Goal: Task Accomplishment & Management: Manage account settings

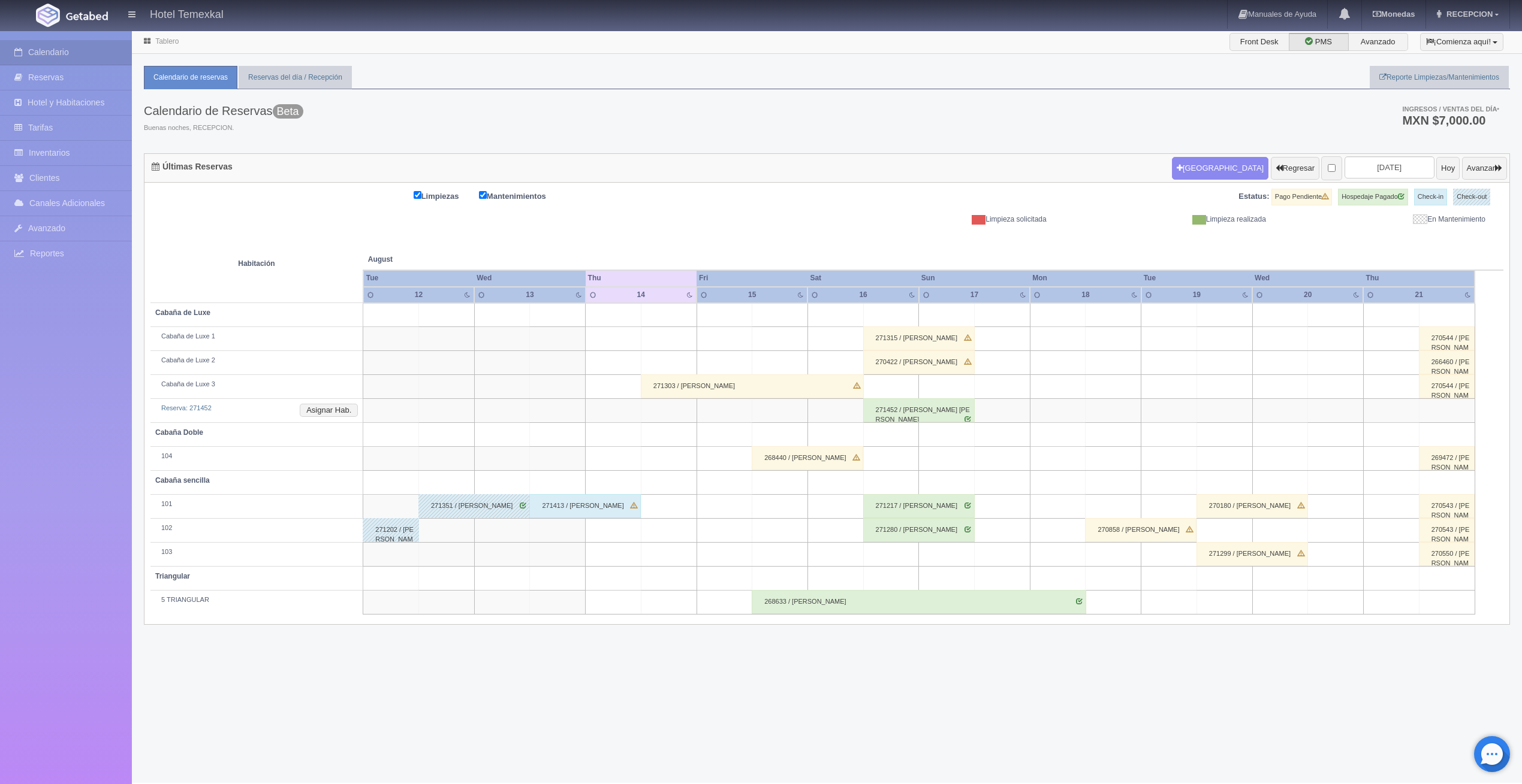
click at [660, 438] on td at bounding box center [669, 435] width 56 height 24
click at [671, 471] on button "Nueva Reserva" at bounding box center [671, 469] width 103 height 19
type input "14-08-2025"
type input "15-08-2025"
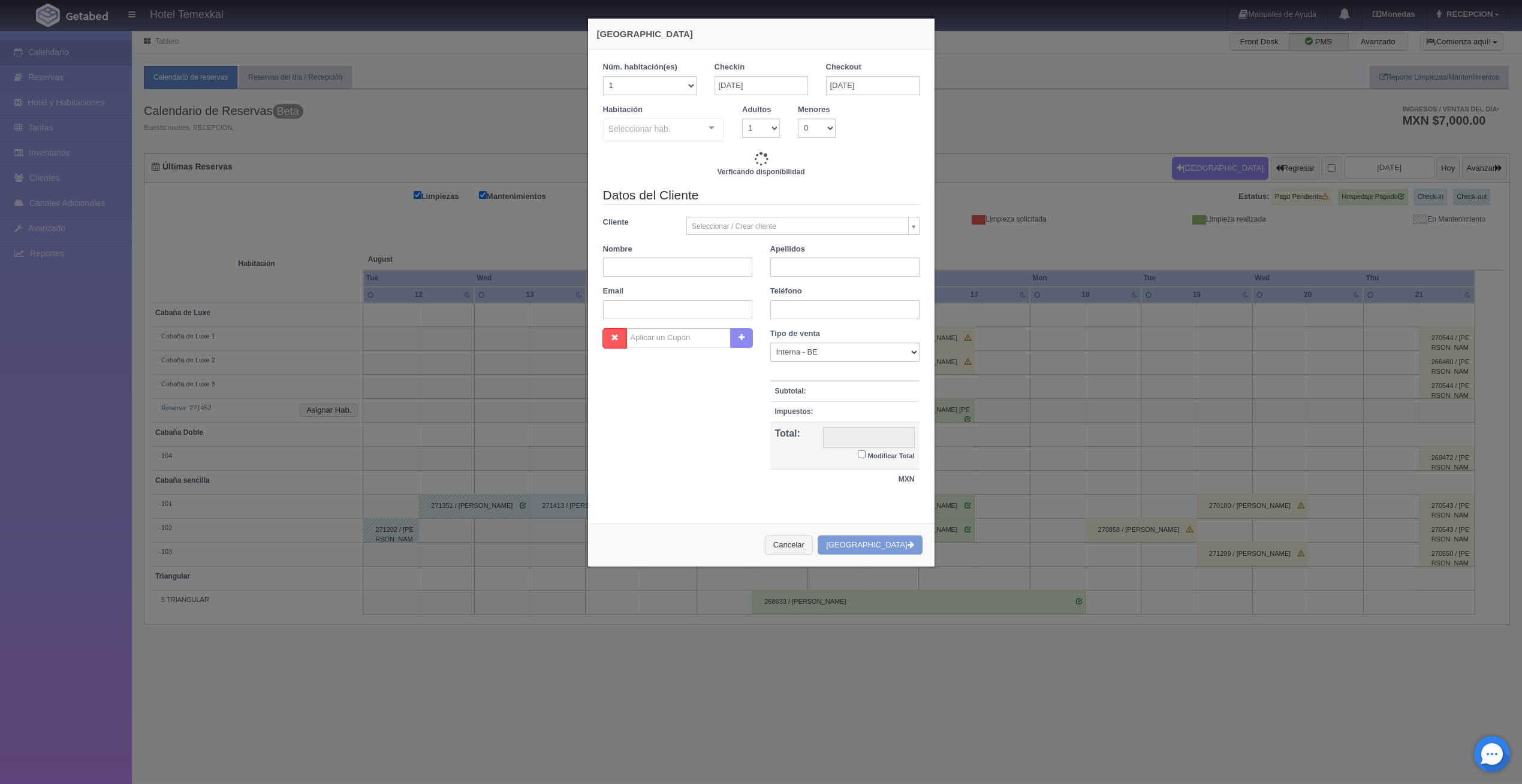
checkbox input "false"
type input "4000.00"
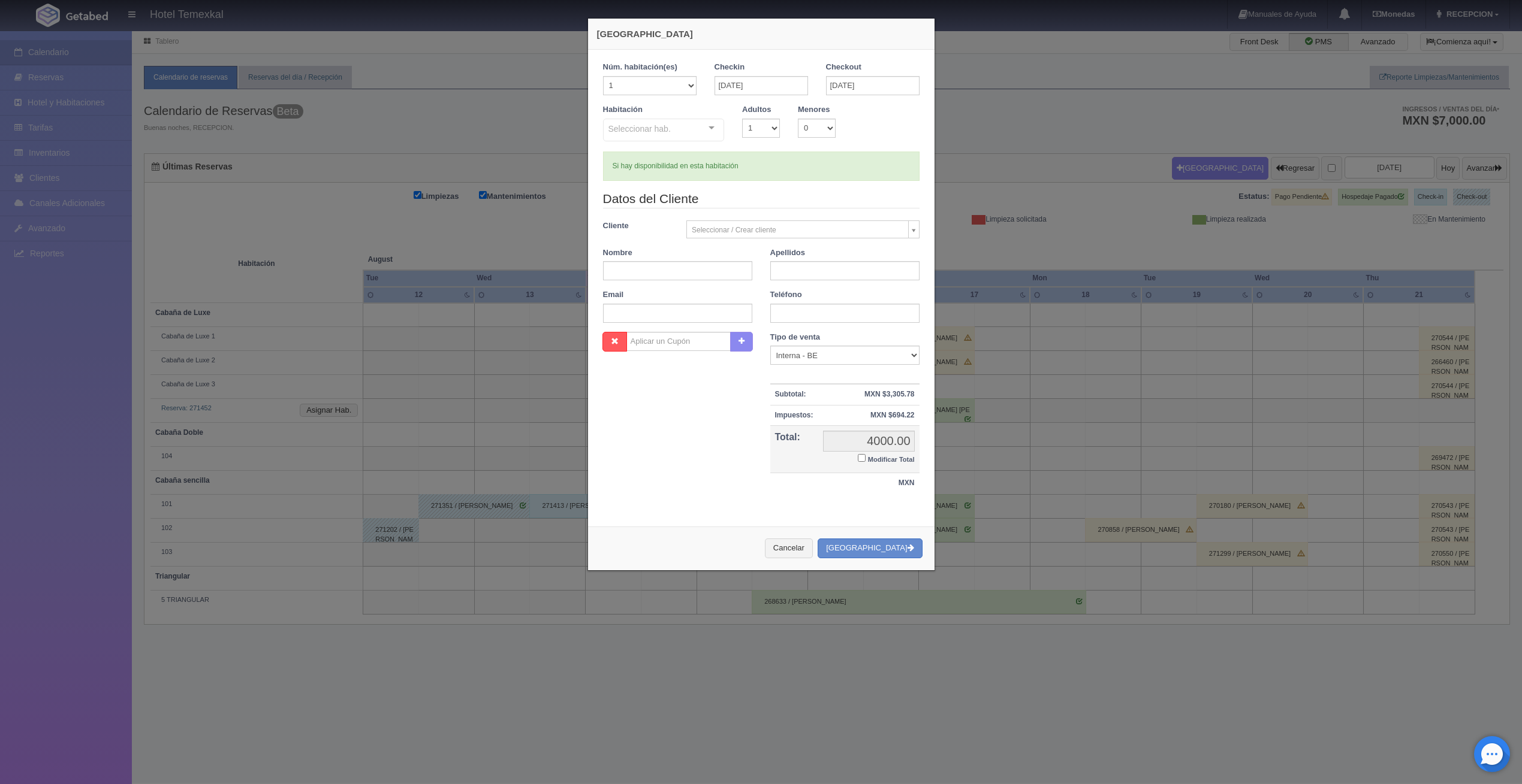
checkbox input "false"
click at [701, 131] on div "Seleccionar hab. No elements found. Consider changing the search query. List is…" at bounding box center [664, 131] width 122 height 24
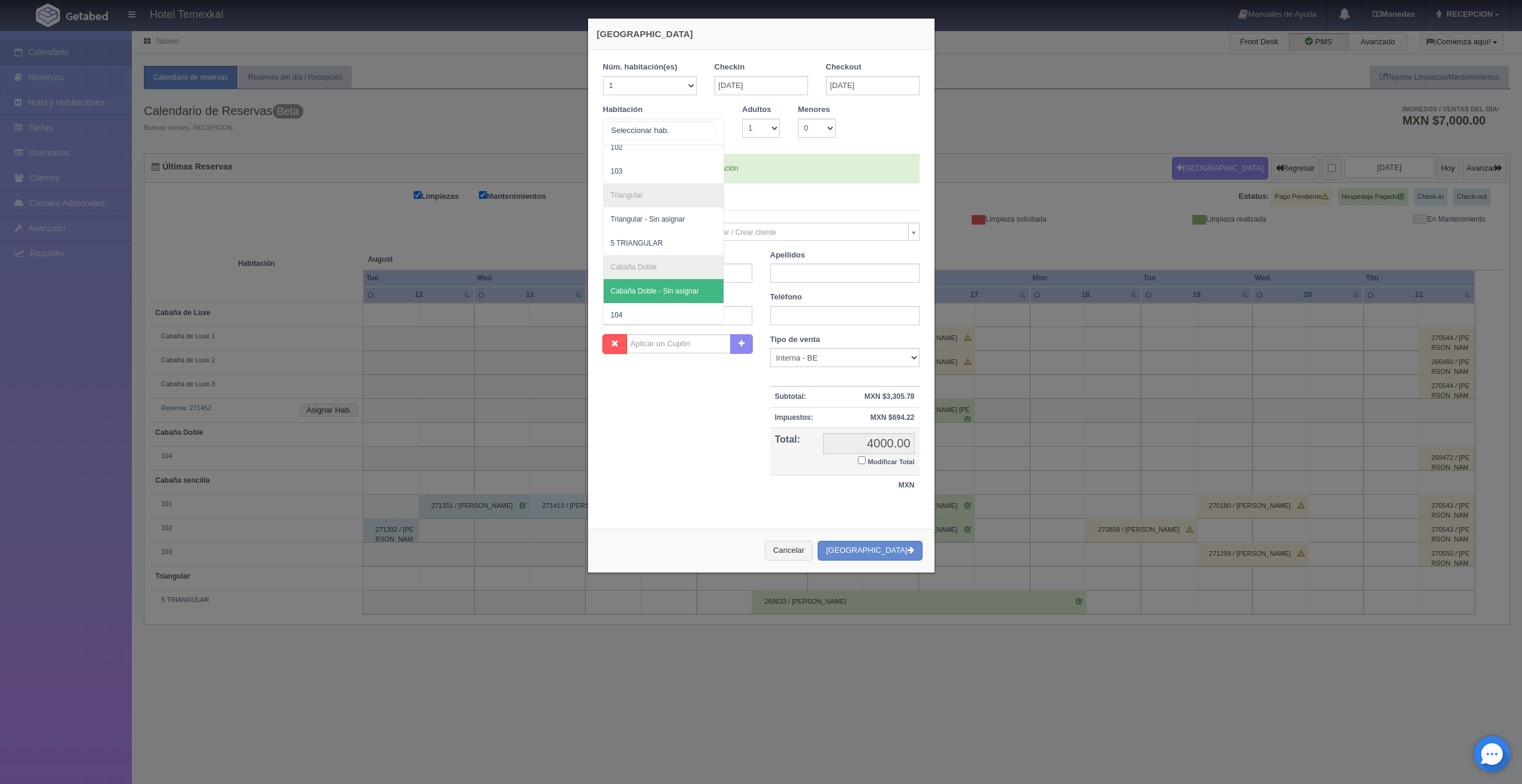
scroll to position [120, 0]
click at [649, 271] on span "104" at bounding box center [663, 276] width 121 height 24
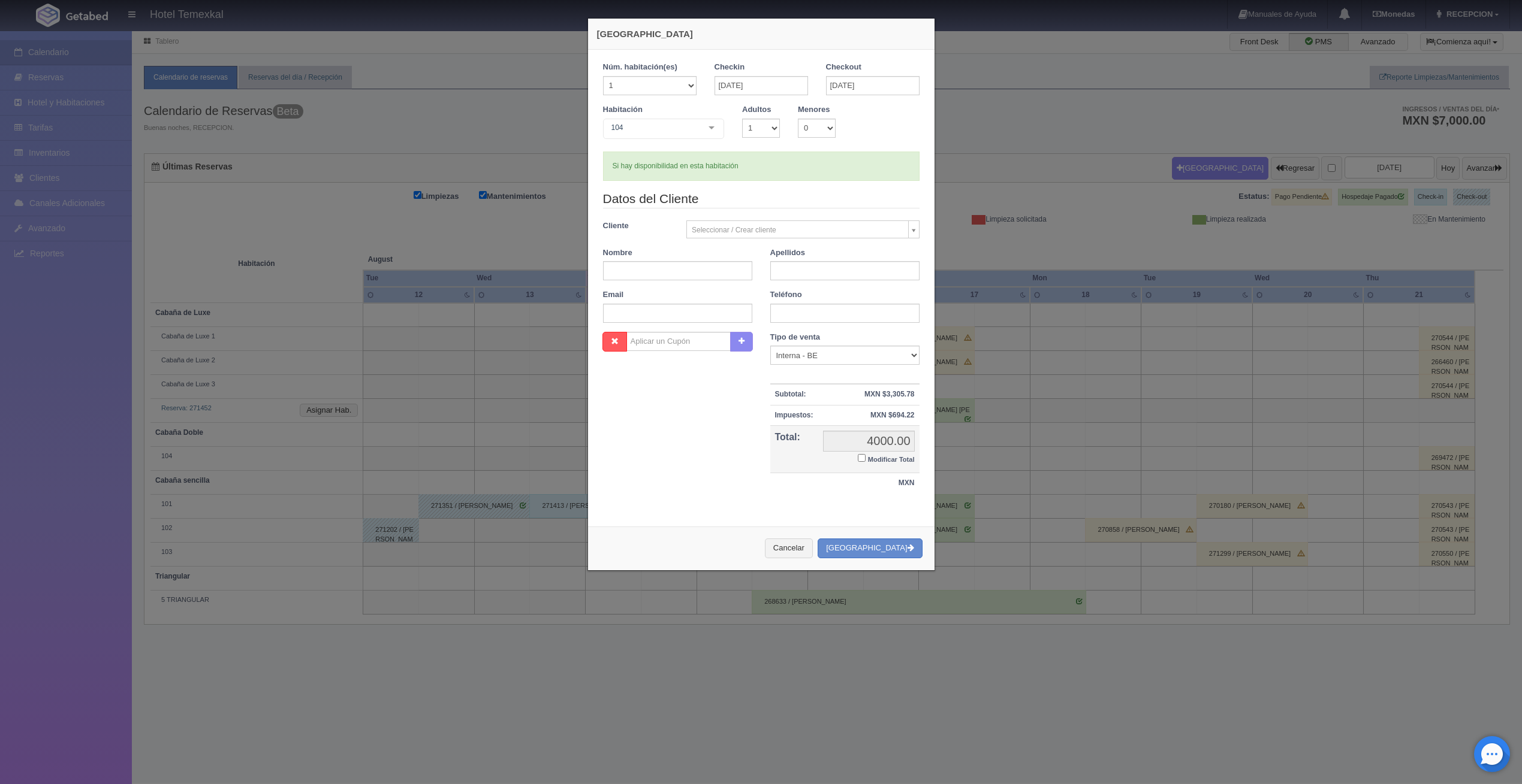
checkbox input "false"
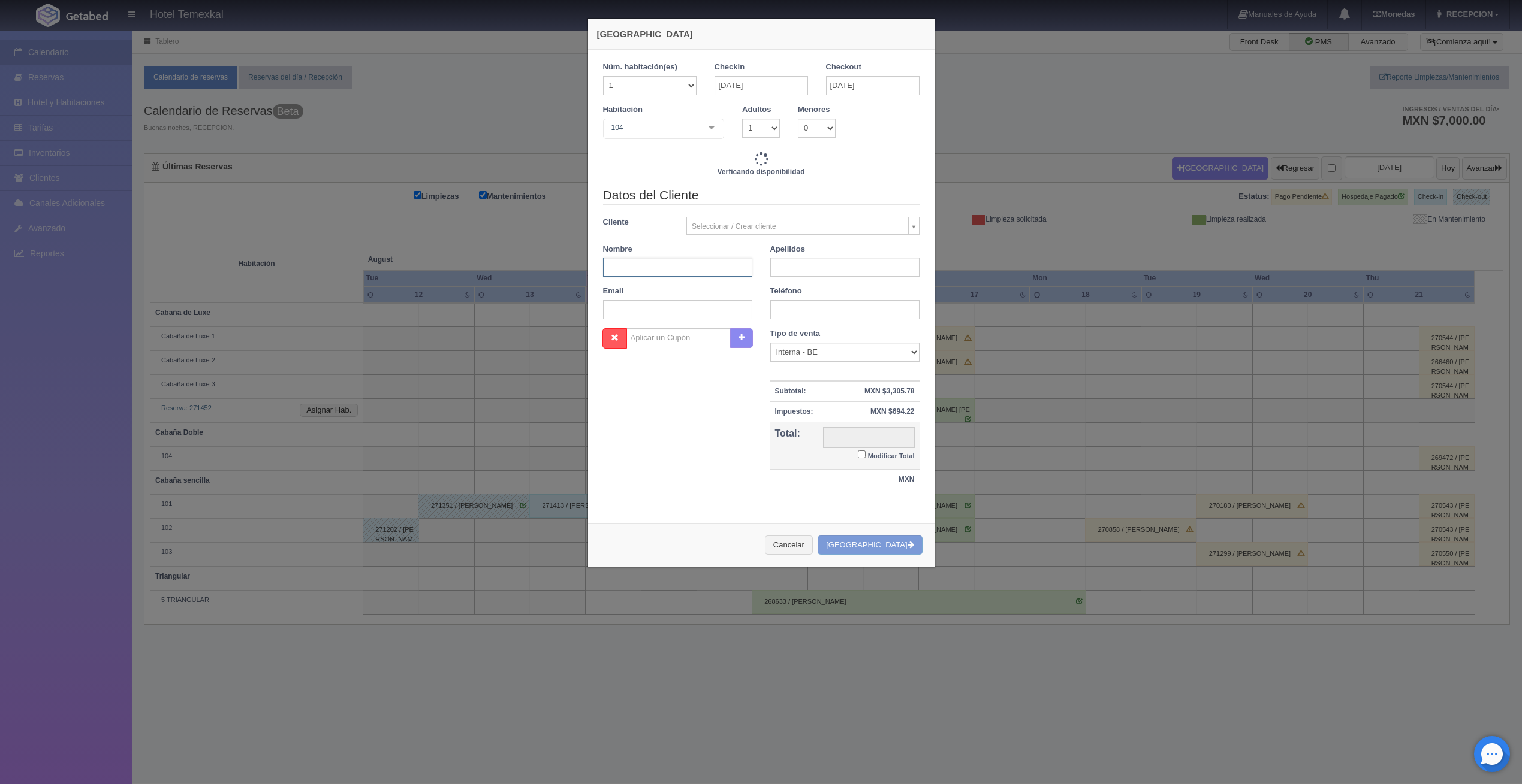
click at [657, 267] on input "text" at bounding box center [678, 268] width 149 height 19
type input "4000.00"
checkbox input "false"
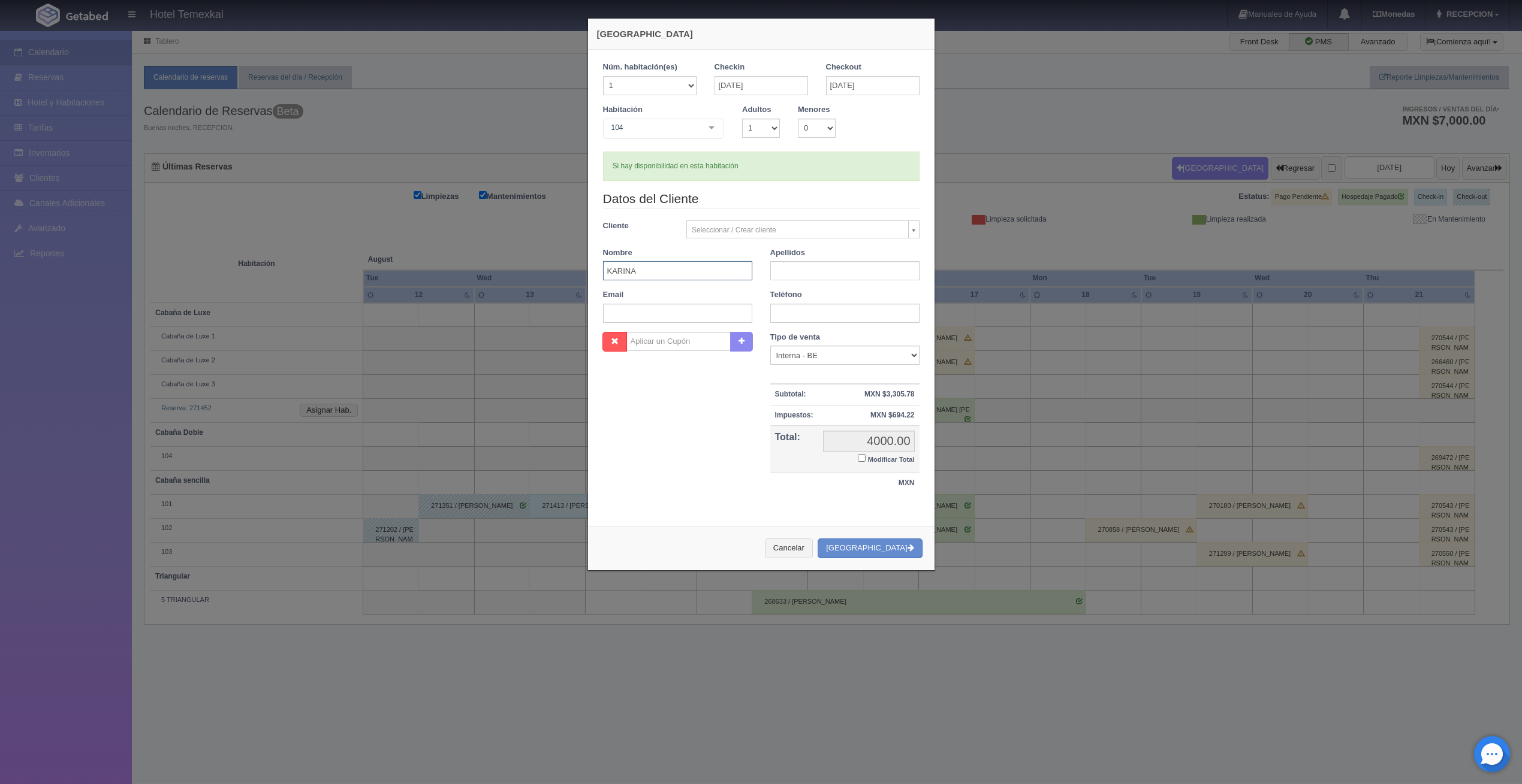
type input "KARINA"
click at [778, 266] on input "text" at bounding box center [845, 271] width 149 height 19
type input "RODRIGUEZ"
click at [642, 447] on div "Nombre Cupón : Descuentos : Tipo de venta Correo Electronico Interna - BE Llama…" at bounding box center [761, 419] width 335 height 174
click at [858, 457] on input "Modificar Total" at bounding box center [862, 458] width 8 height 8
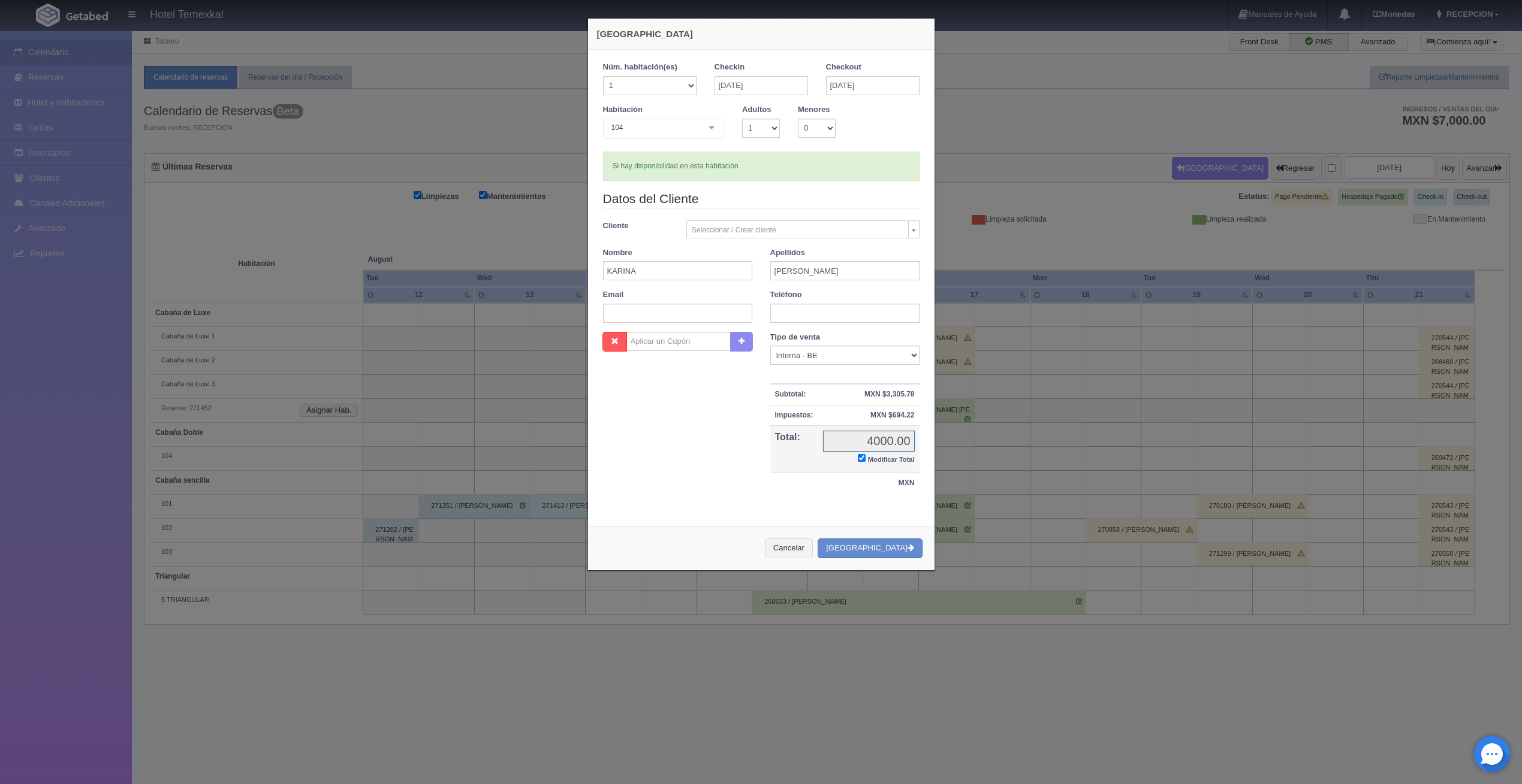
checkbox input "true"
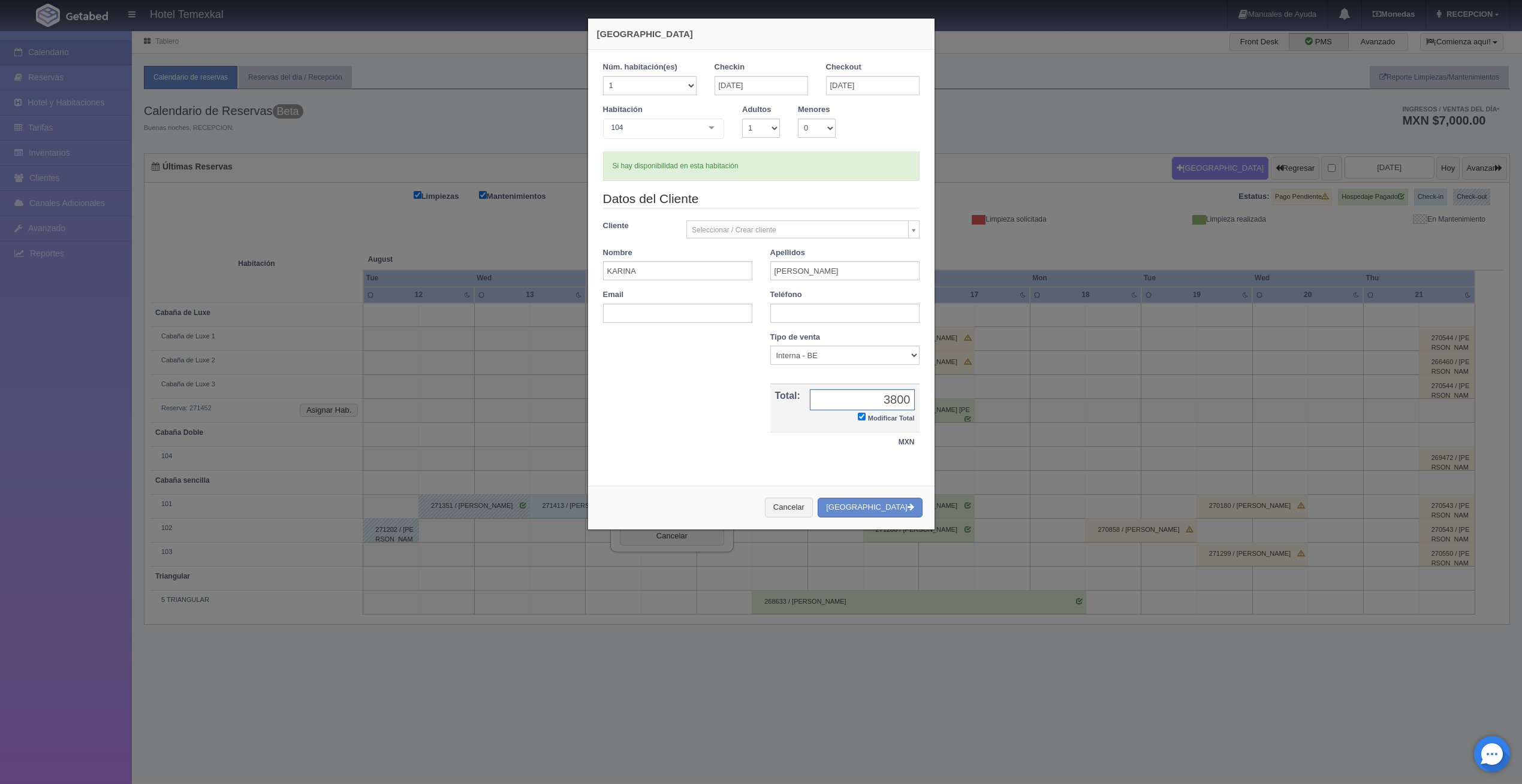
type input "3800"
click at [876, 493] on div "Cancelar Crear Reserva" at bounding box center [761, 508] width 346 height 44
click at [874, 498] on div "Cancelar Crear Reserva" at bounding box center [761, 508] width 346 height 44
drag, startPoint x: 874, startPoint y: 498, endPoint x: 878, endPoint y: 504, distance: 7.2
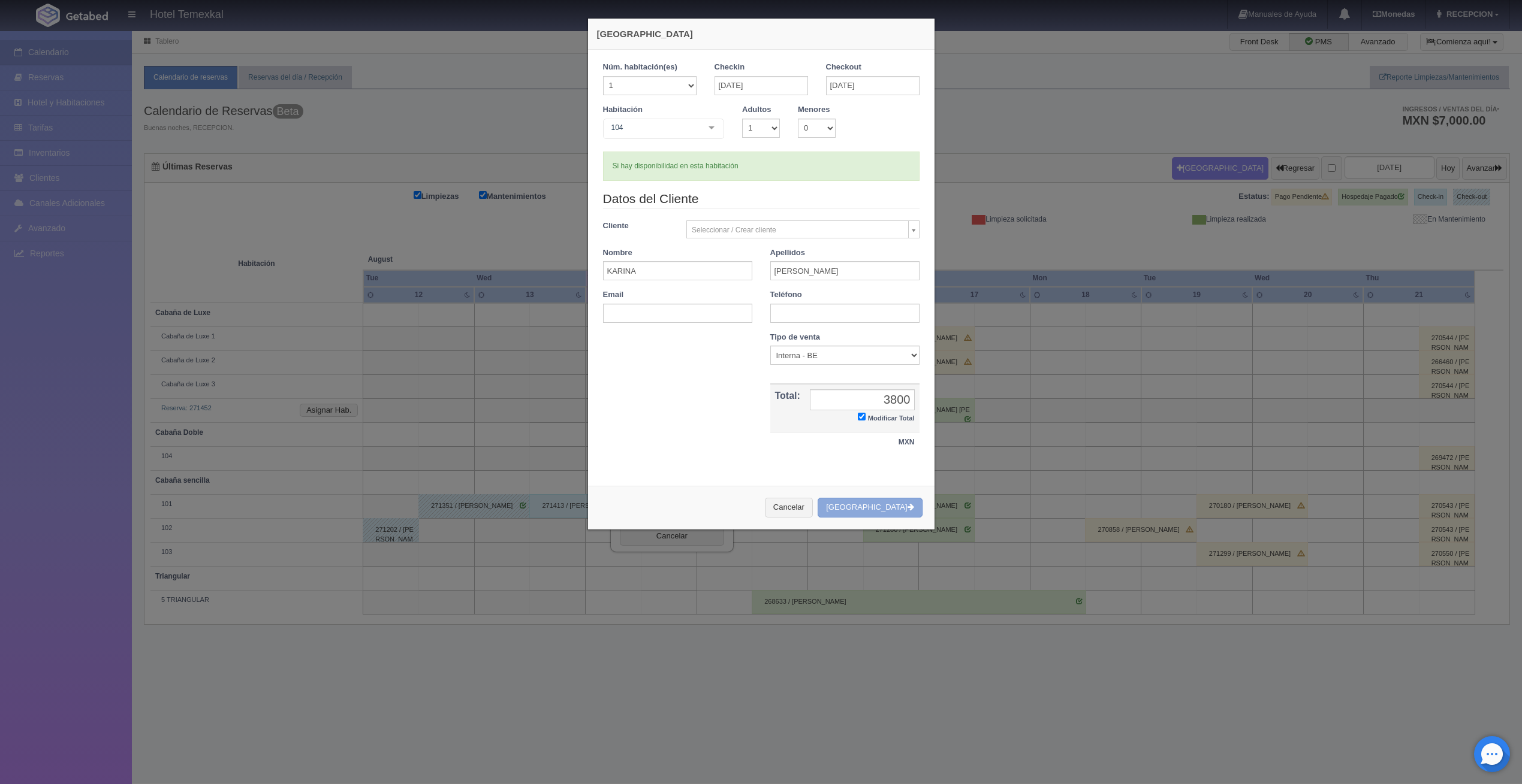
click at [876, 504] on button "Crear Reserva" at bounding box center [870, 508] width 104 height 19
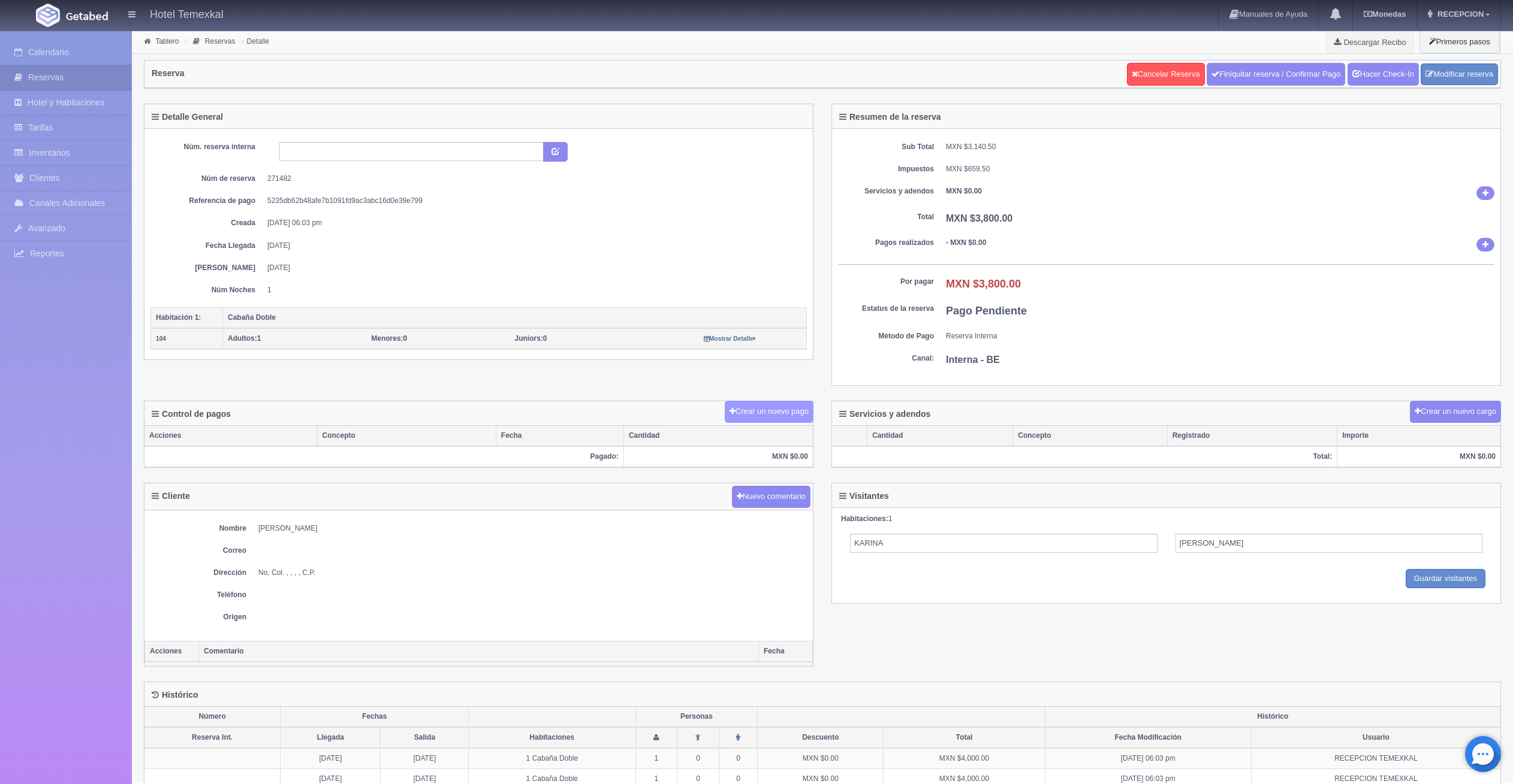
click at [773, 411] on button "Crear un nuevo pago" at bounding box center [769, 412] width 89 height 22
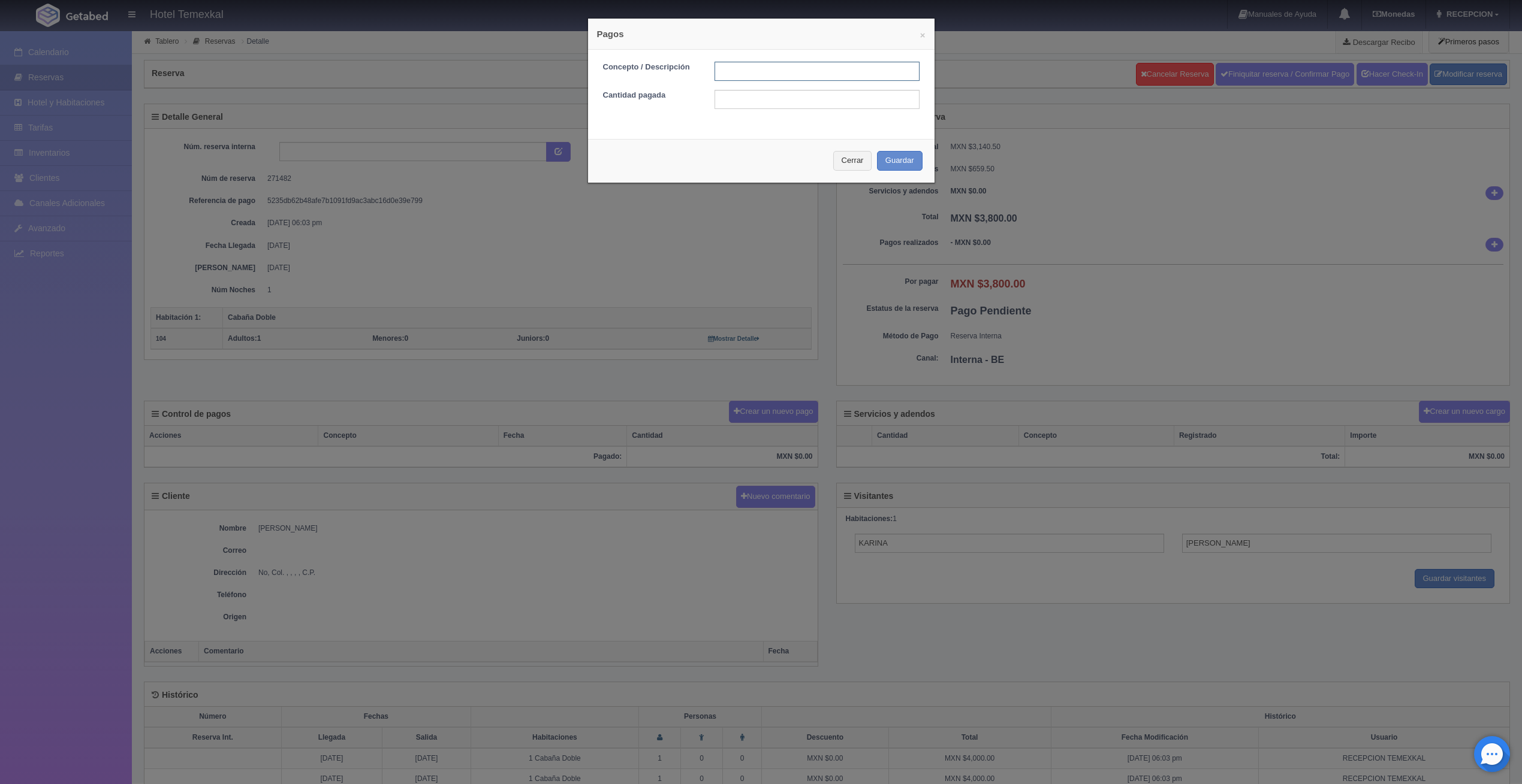
click at [729, 70] on input "text" at bounding box center [817, 72] width 205 height 19
type input "C"
type input "PAGO COMPLETO"
click at [749, 97] on input "text" at bounding box center [817, 100] width 205 height 19
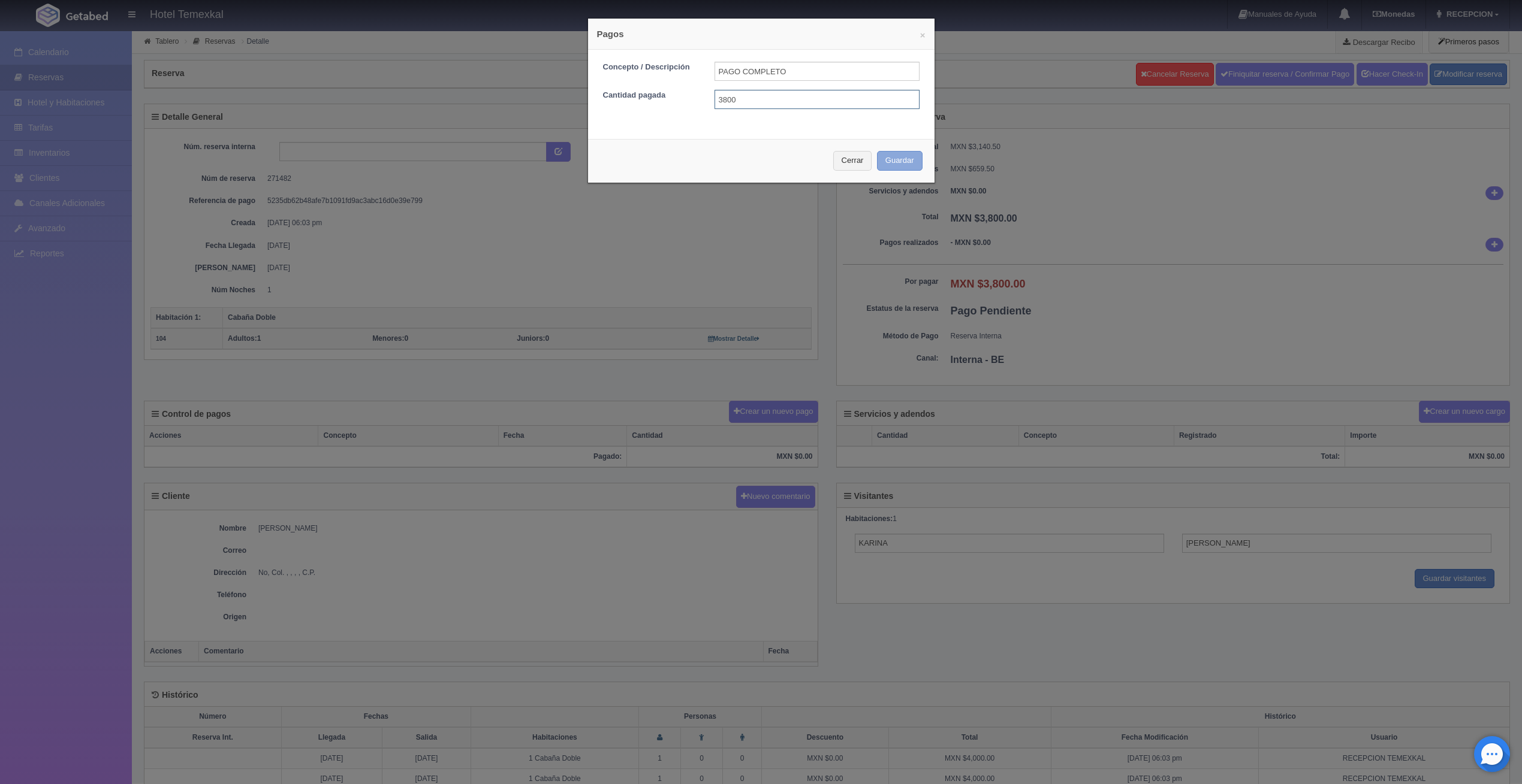
type input "3800"
click at [891, 152] on button "Guardar" at bounding box center [899, 160] width 45 height 19
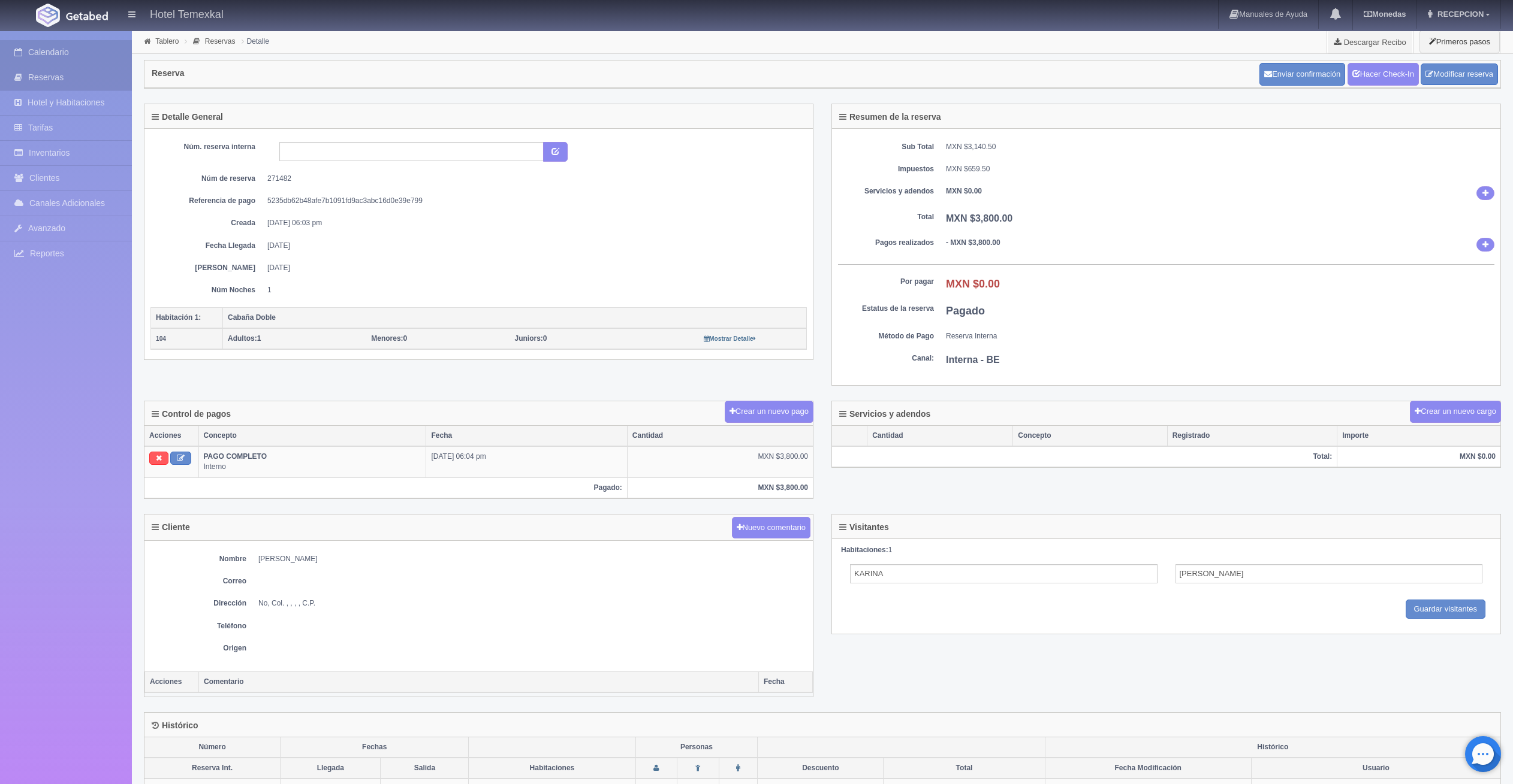
click at [68, 59] on link "Calendario" at bounding box center [66, 52] width 131 height 24
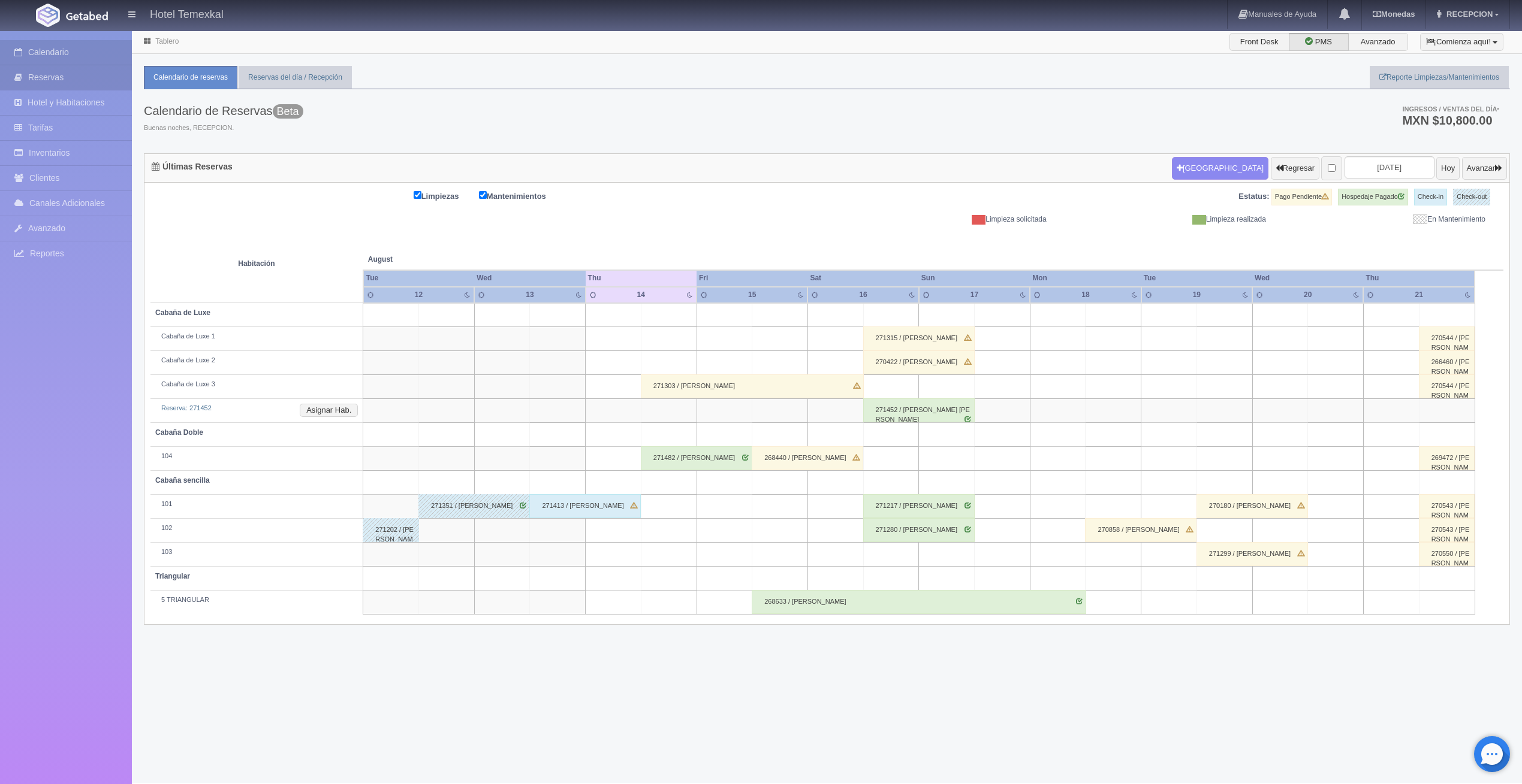
click at [64, 82] on link "Reservas" at bounding box center [66, 77] width 132 height 24
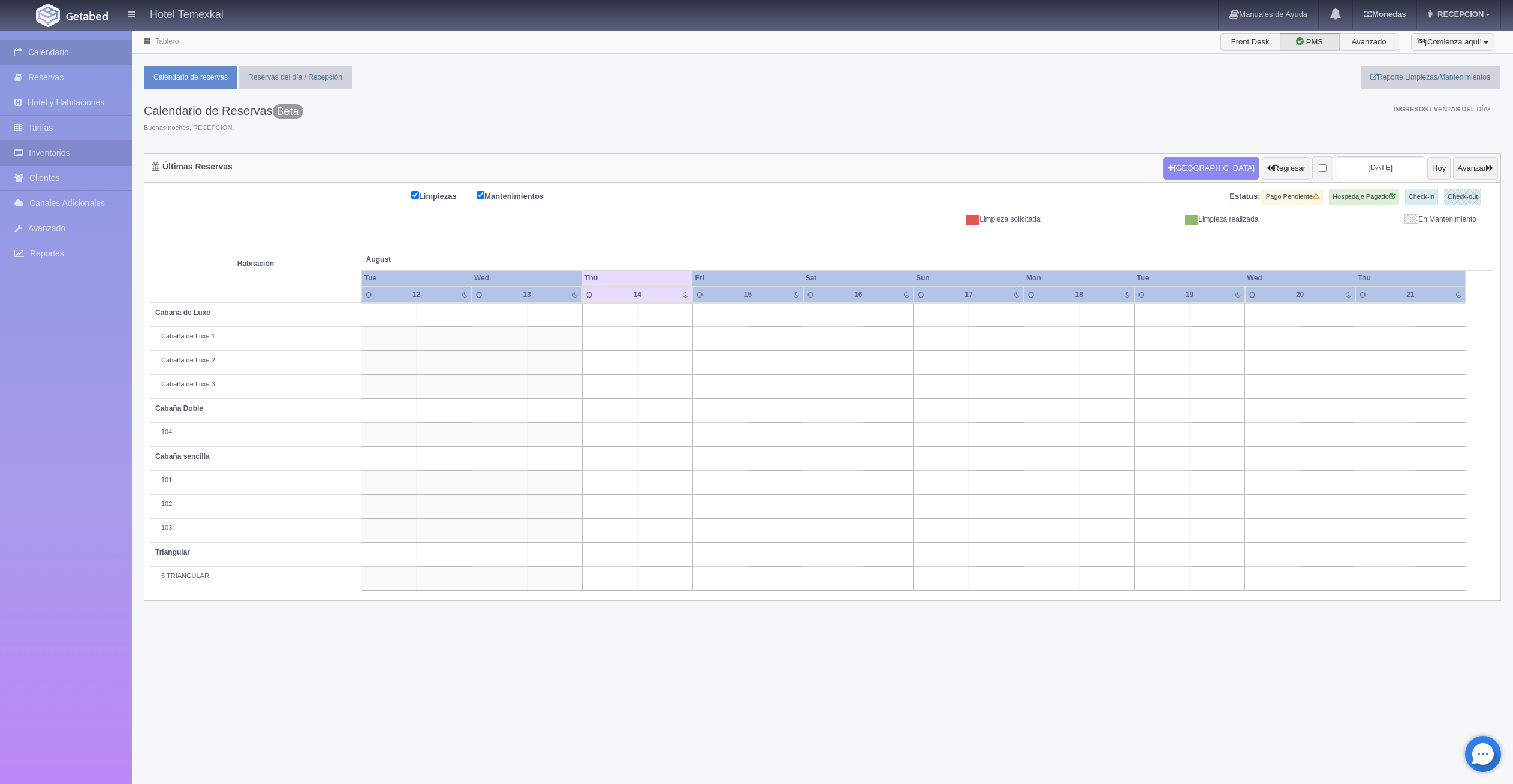
click at [73, 149] on link "Inventarios" at bounding box center [66, 153] width 131 height 24
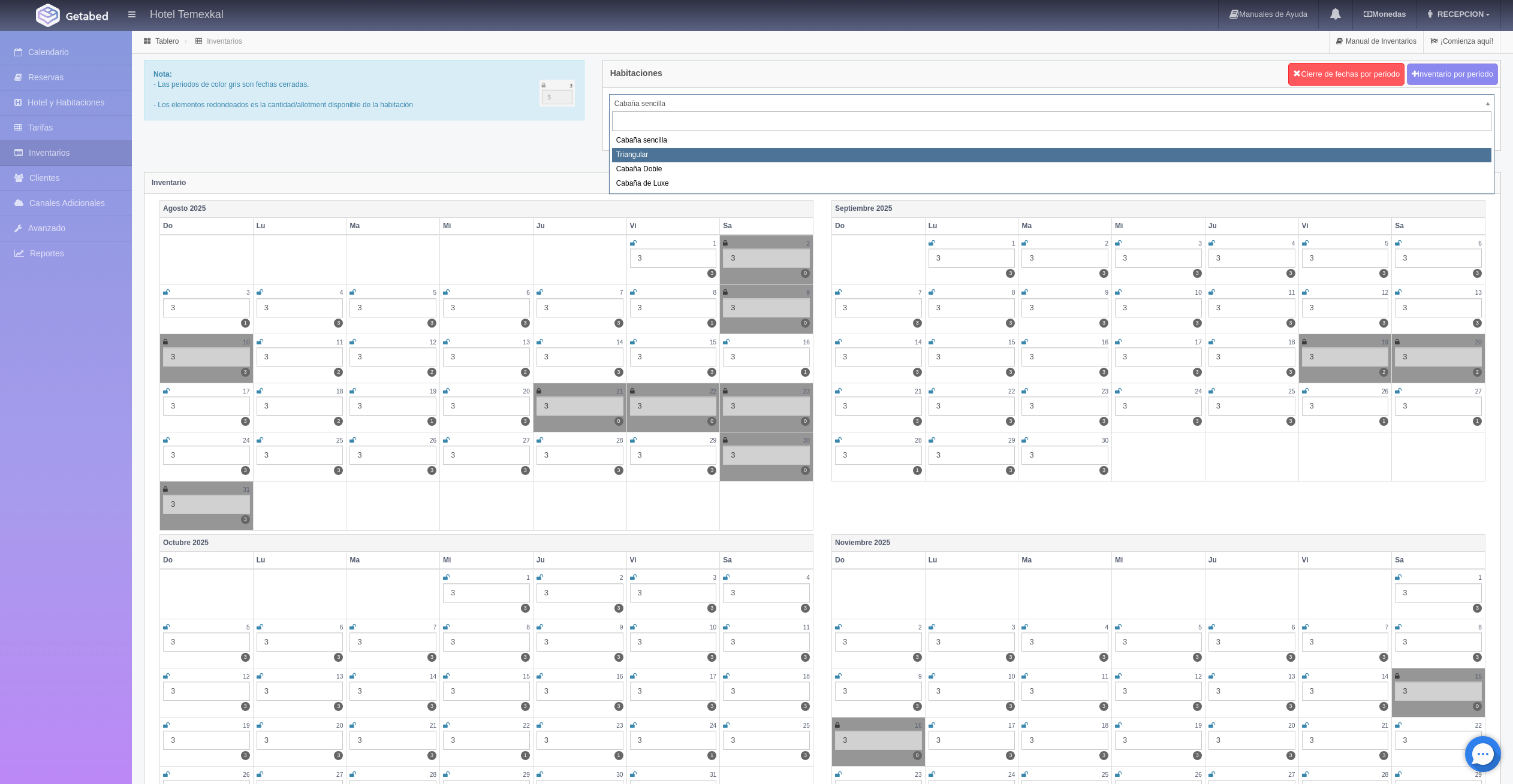
select select "2119"
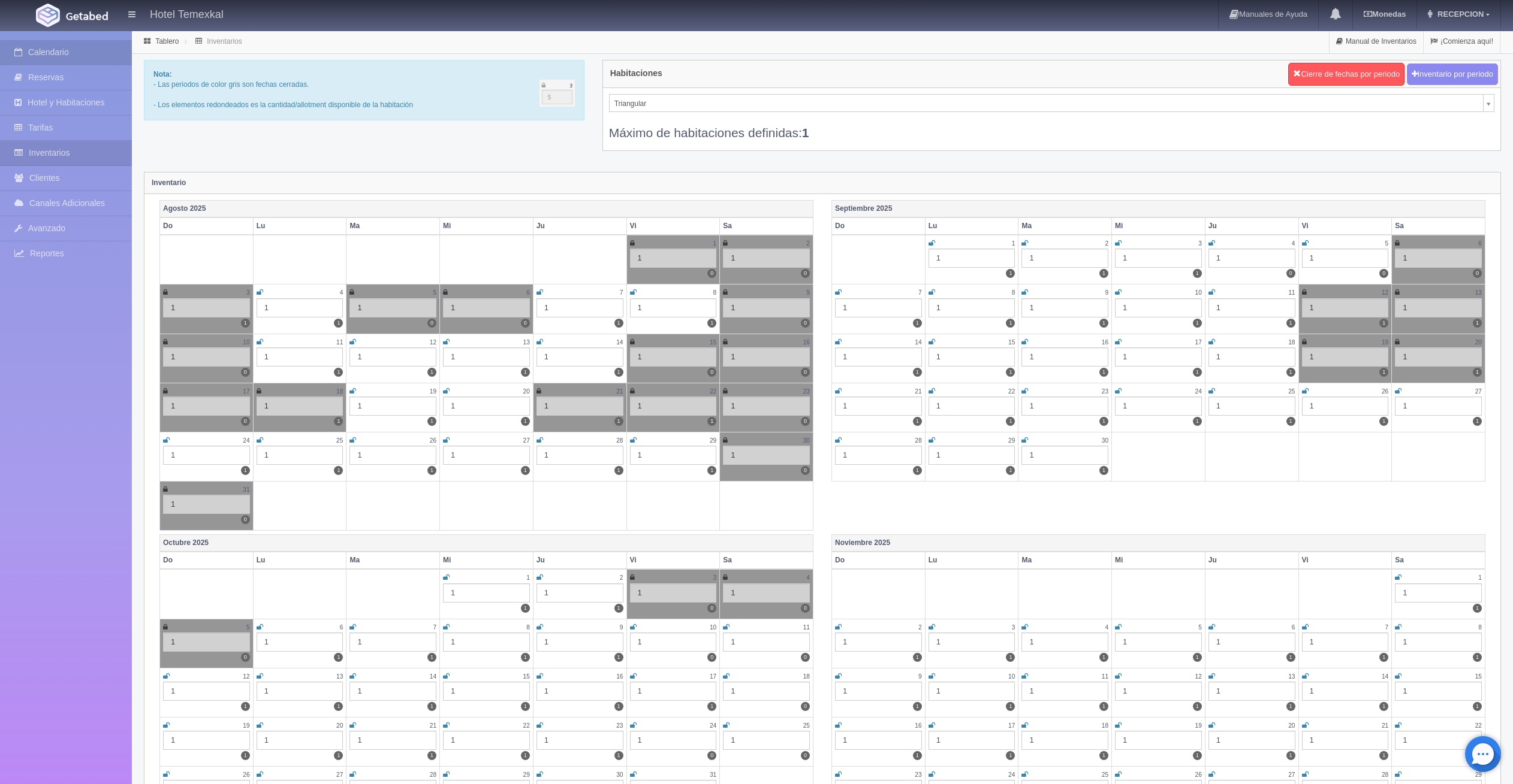
click at [66, 55] on link "Calendario" at bounding box center [66, 52] width 131 height 24
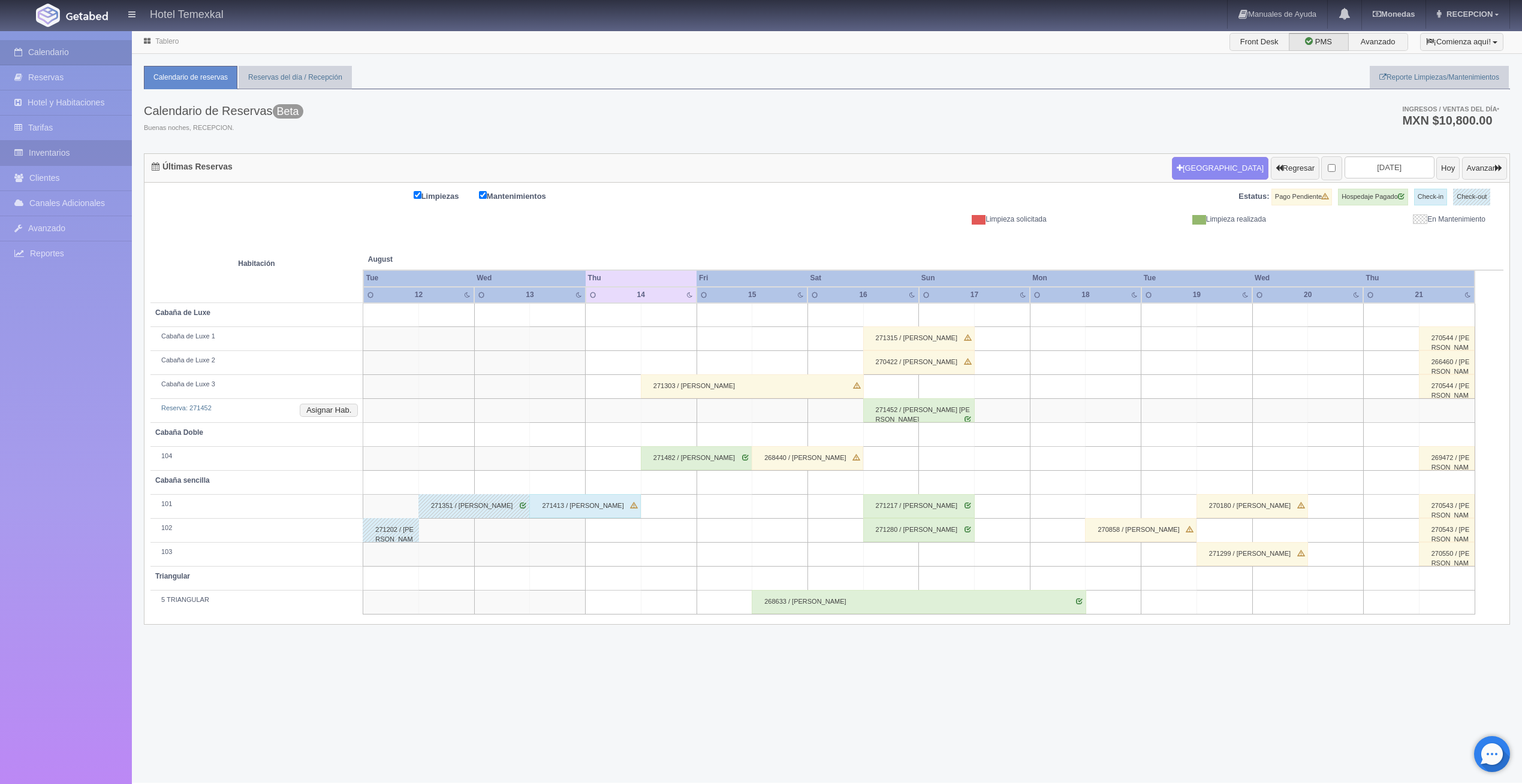
click at [47, 146] on link "Inventarios" at bounding box center [66, 153] width 132 height 24
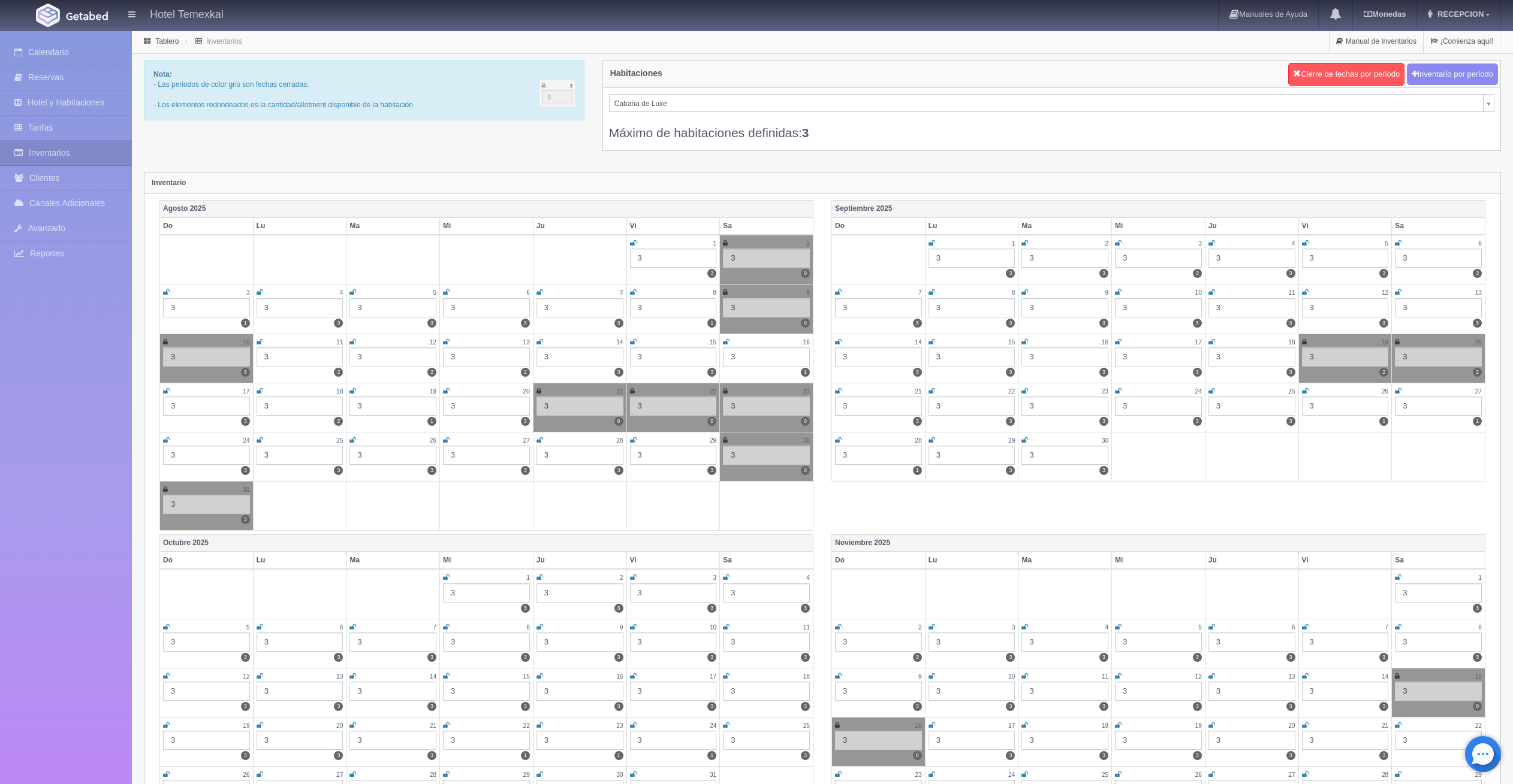
select select "2121"
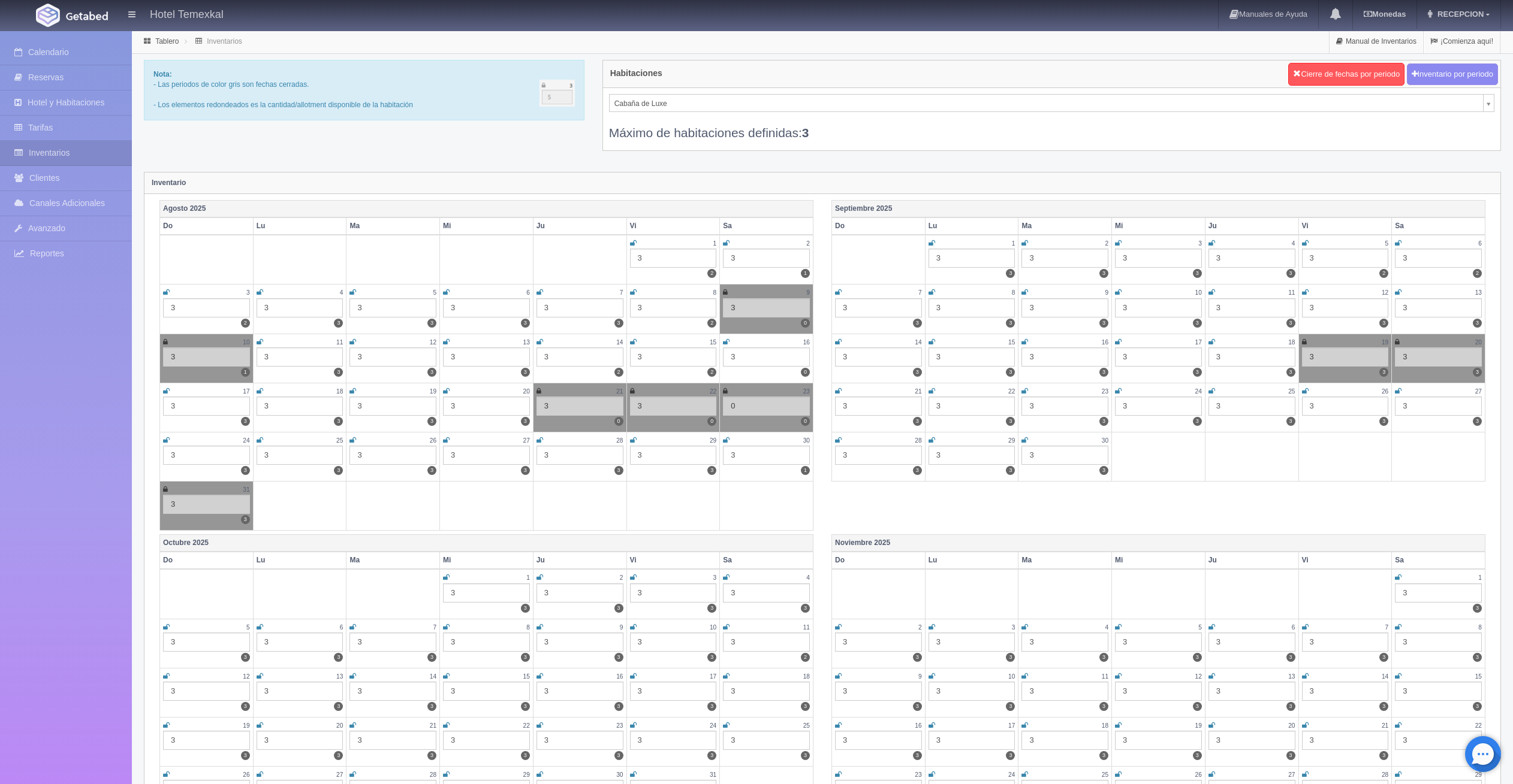
click at [574, 356] on div "3" at bounding box center [580, 358] width 87 height 19
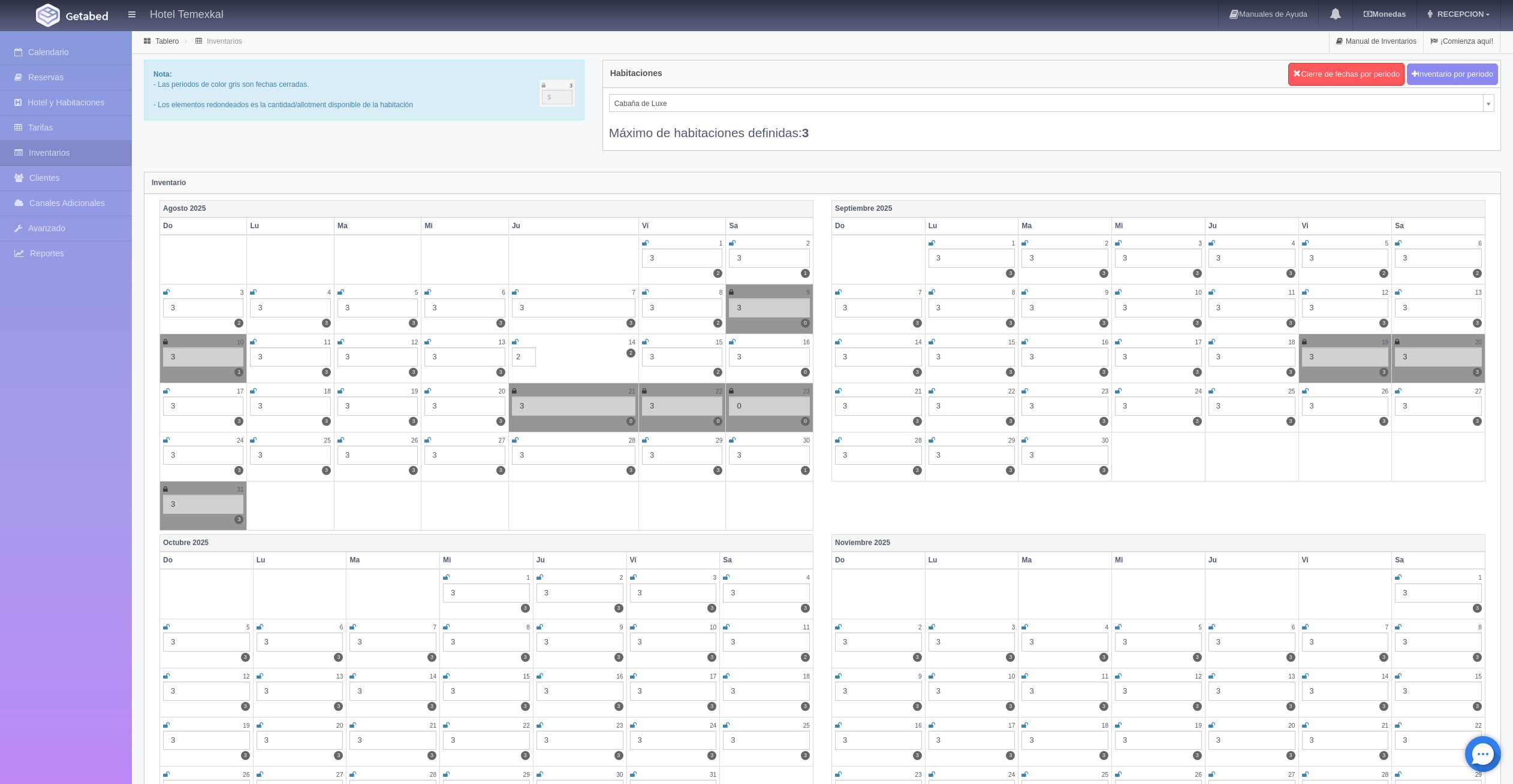
type input "2"
click at [480, 276] on td at bounding box center [465, 259] width 87 height 49
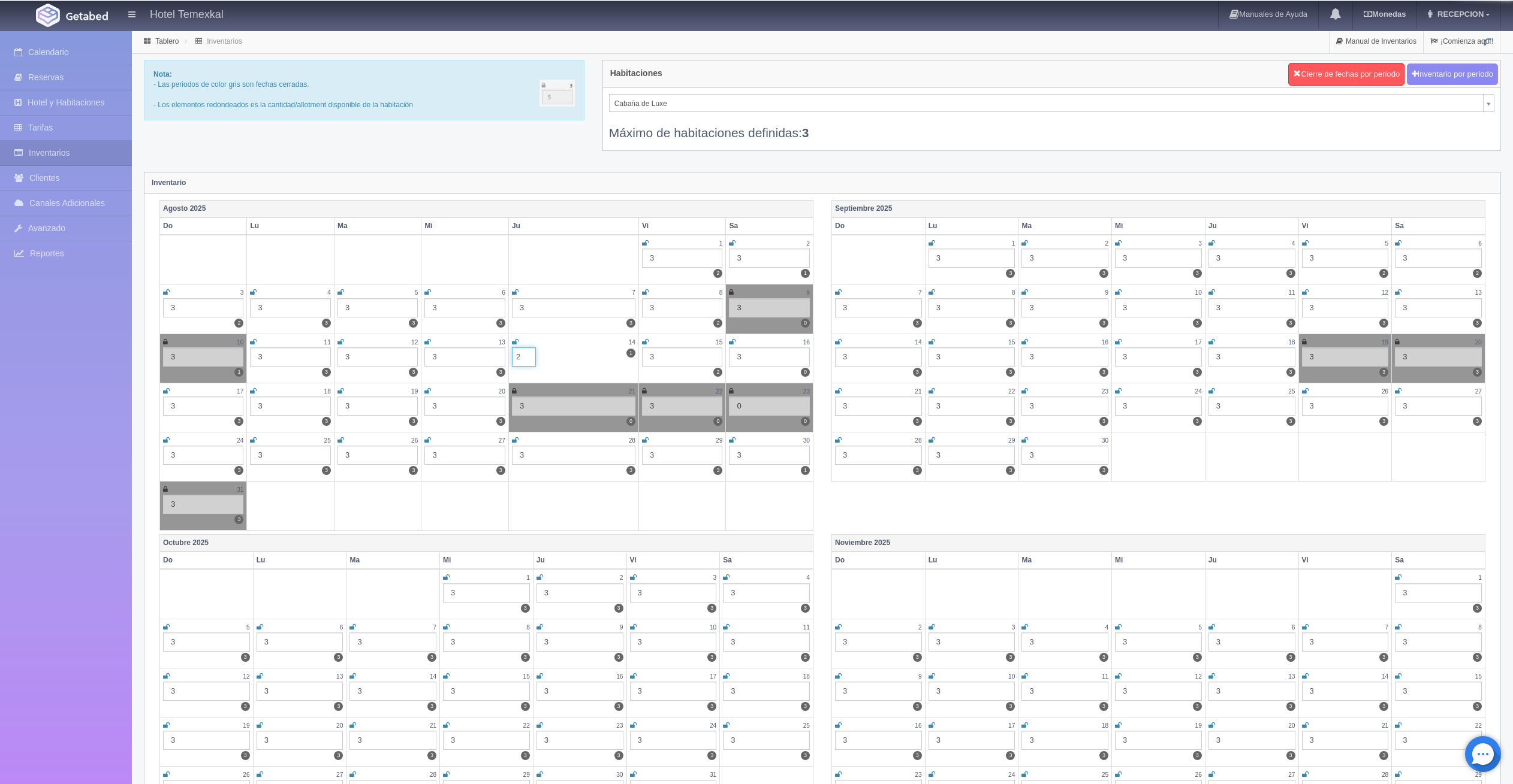
click at [524, 355] on input "2" at bounding box center [523, 358] width 24 height 19
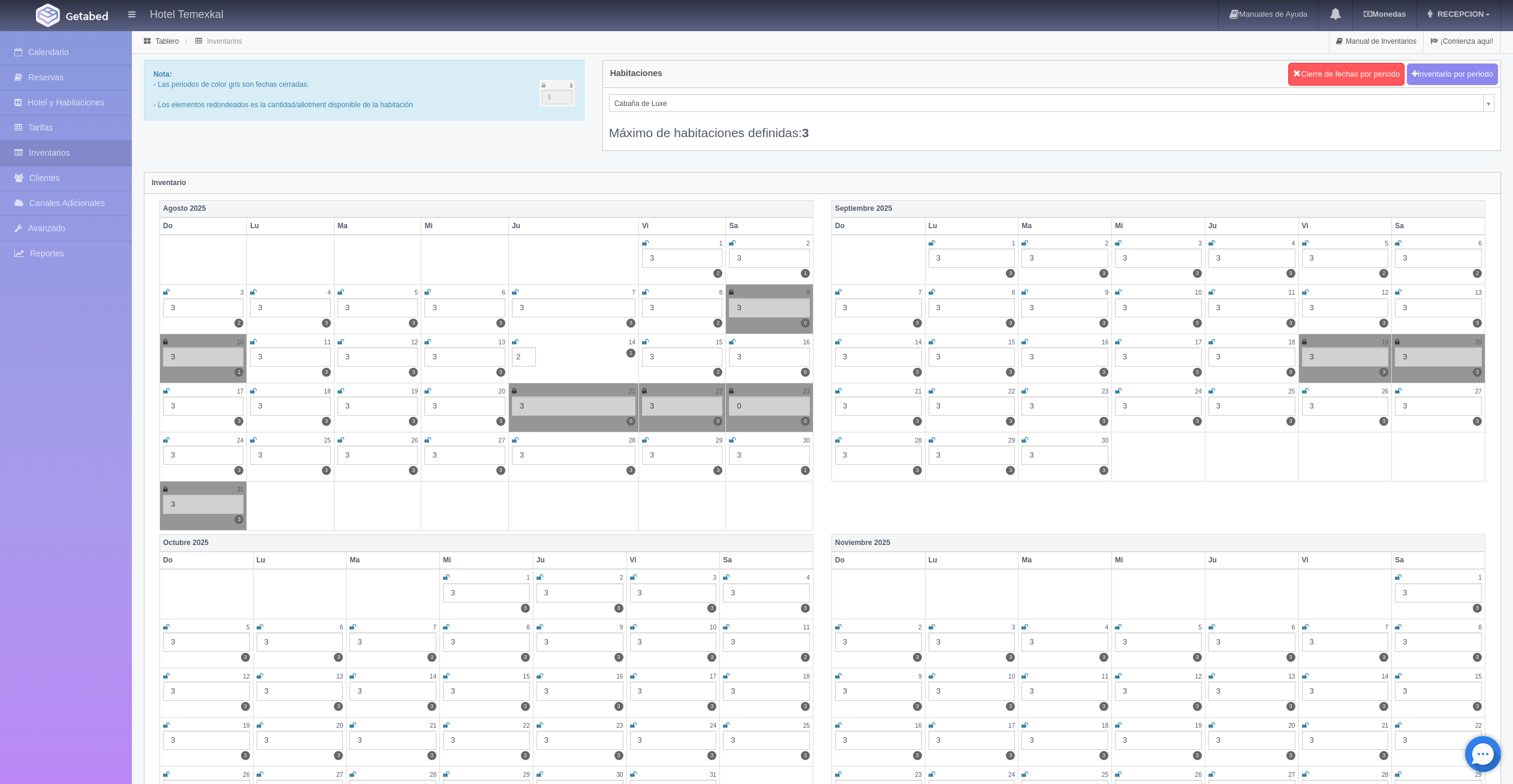
click at [454, 259] on td at bounding box center [465, 259] width 87 height 49
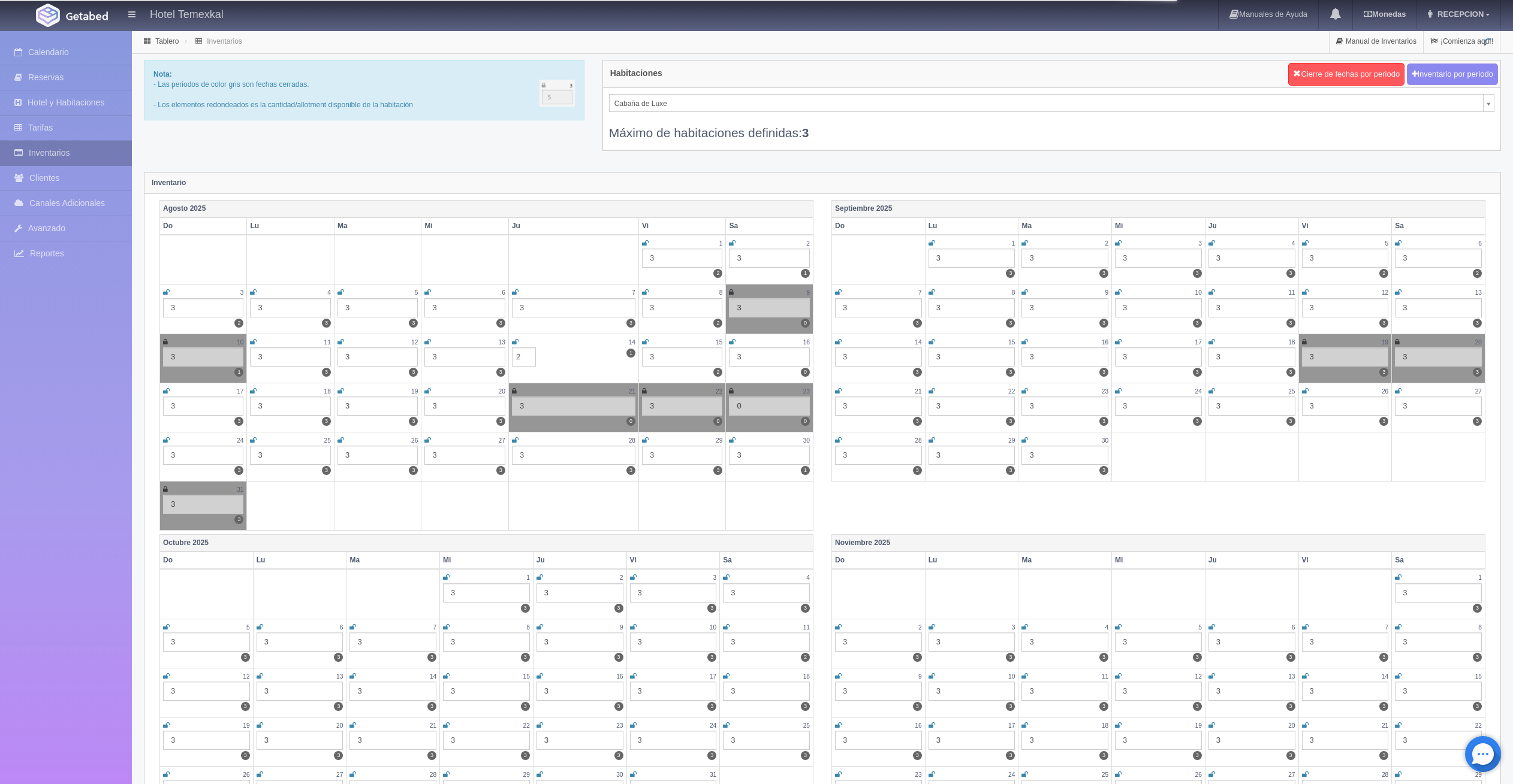
click at [64, 154] on link "Inventarios" at bounding box center [66, 153] width 131 height 24
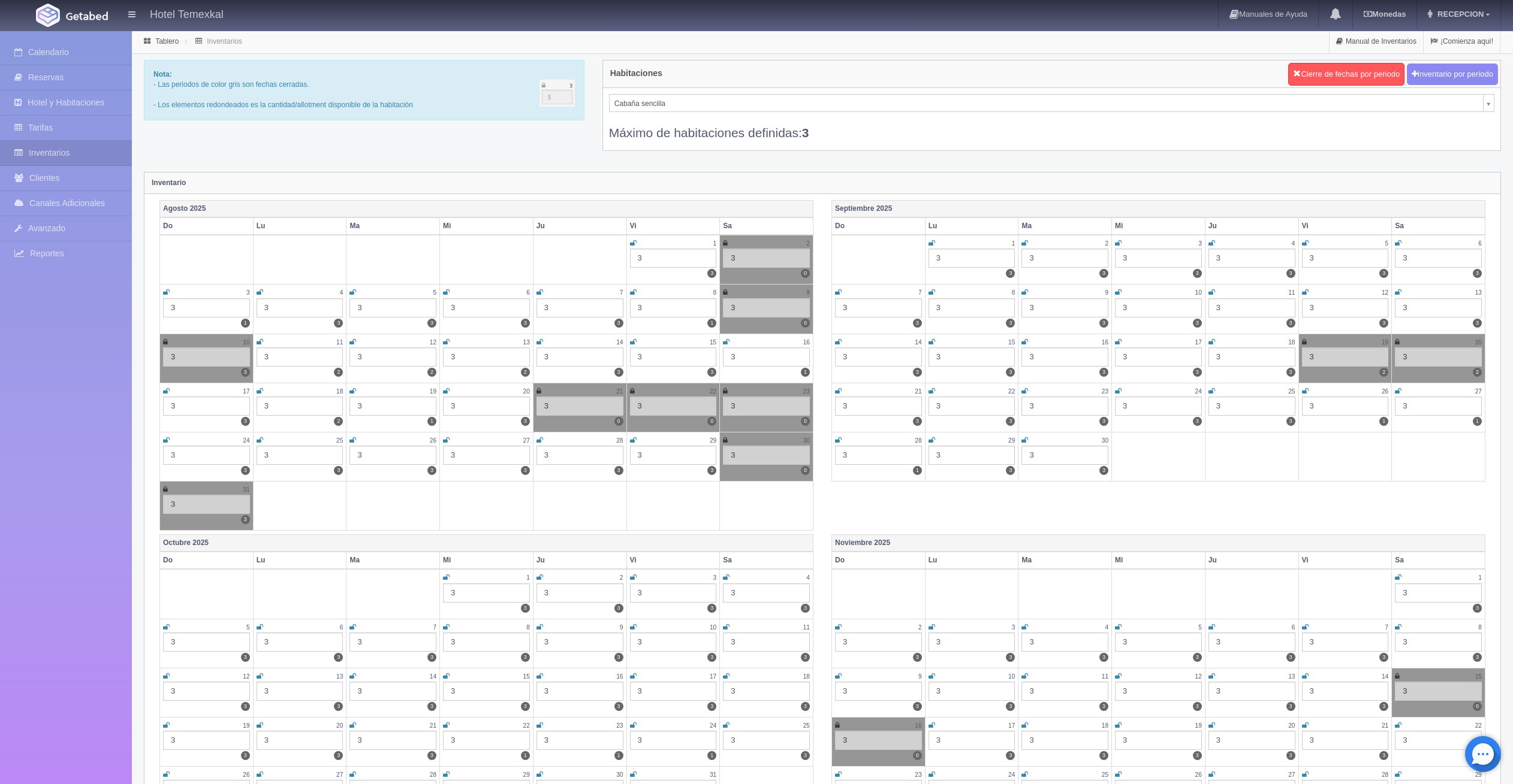
click at [555, 359] on div "3" at bounding box center [580, 358] width 87 height 19
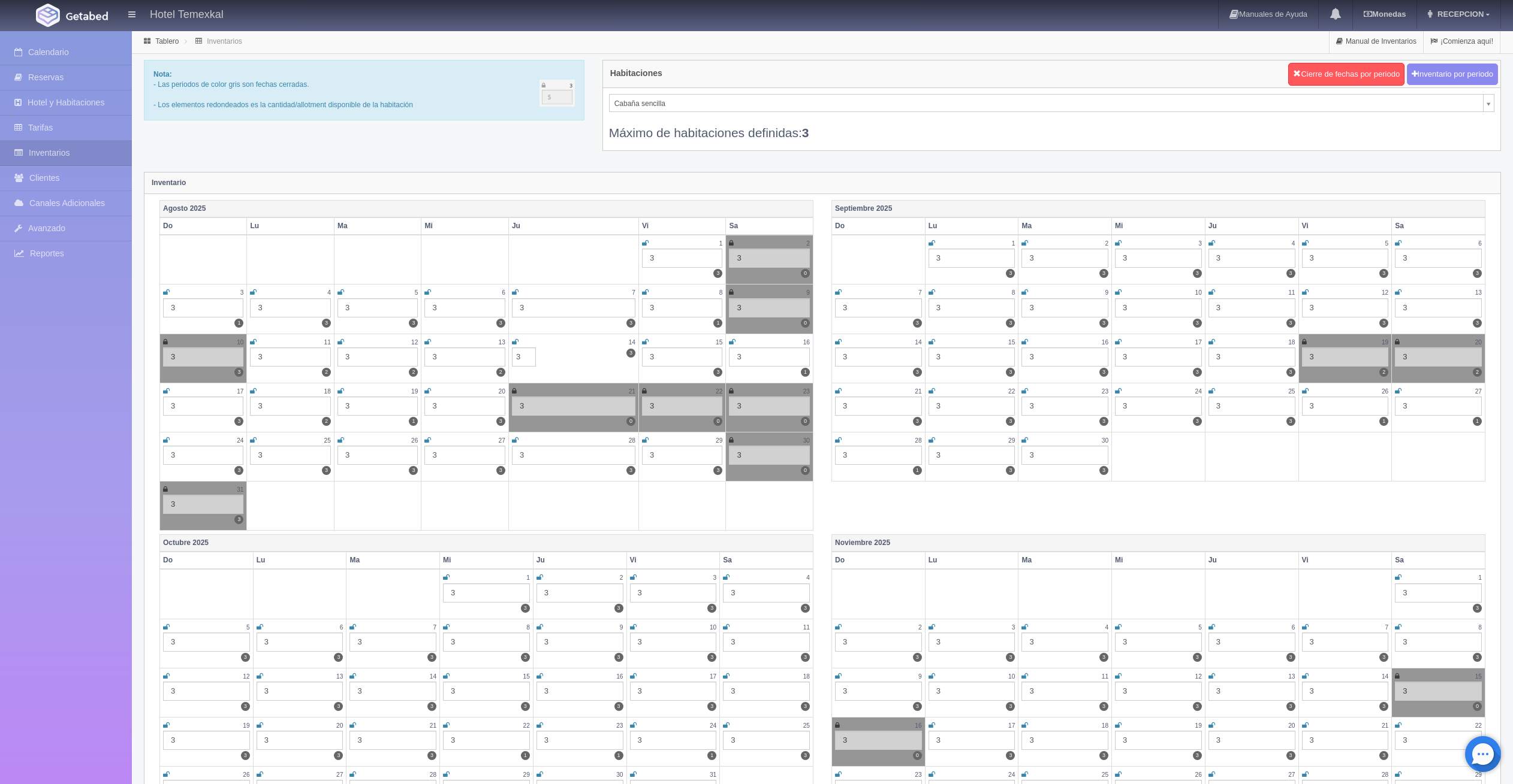
click at [555, 359] on td "14 3 3 3" at bounding box center [573, 358] width 131 height 49
click at [524, 360] on input "3" at bounding box center [523, 358] width 24 height 19
type input "2"
click at [547, 356] on td "14 3 3 2" at bounding box center [573, 358] width 131 height 49
click at [548, 355] on td "14 3 3 2" at bounding box center [573, 358] width 131 height 49
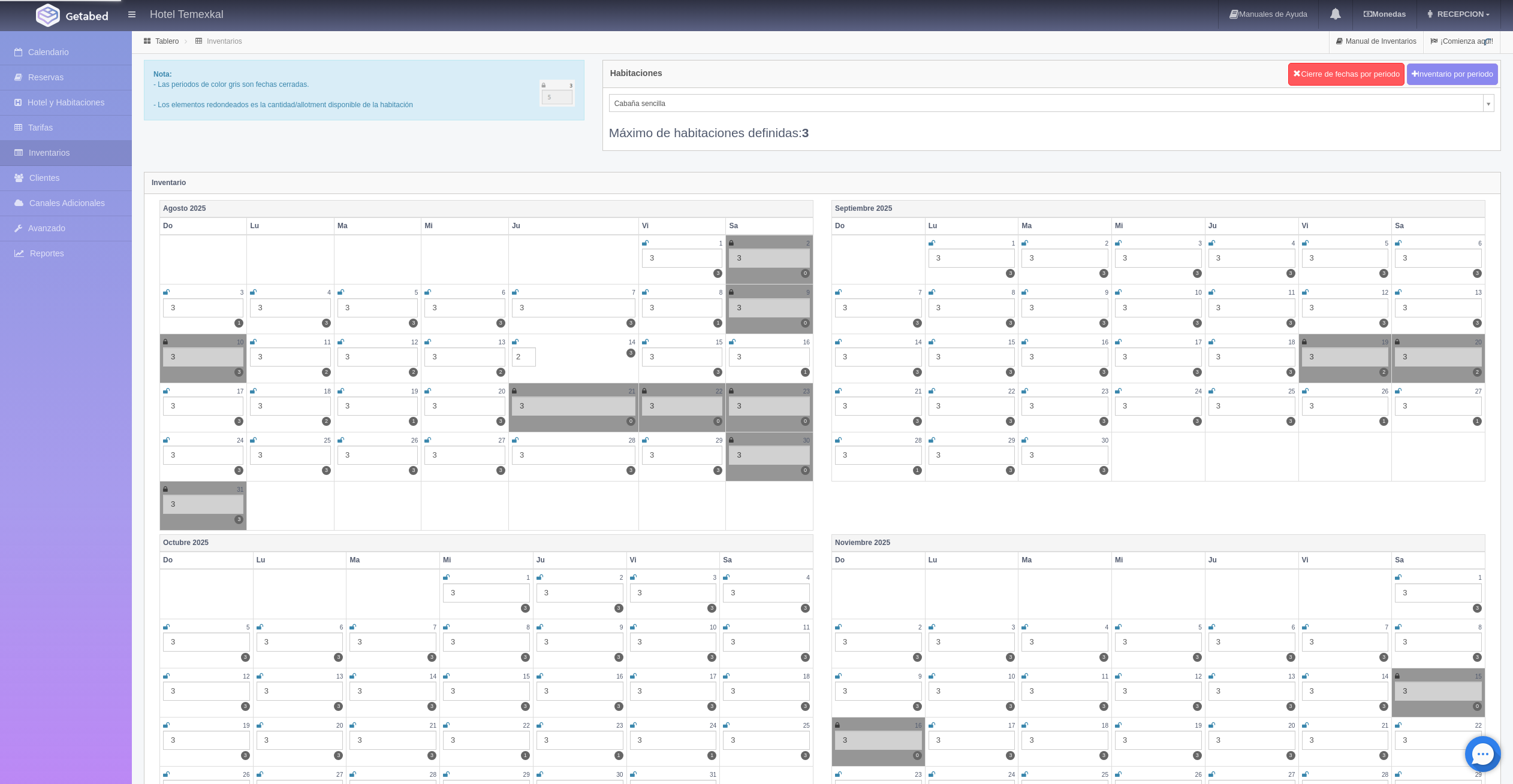
click at [548, 355] on td "14 3 3 2" at bounding box center [573, 358] width 131 height 49
click at [548, 355] on td "14 3 2 2" at bounding box center [573, 358] width 131 height 49
click at [531, 358] on input "2" at bounding box center [523, 358] width 24 height 19
click at [516, 342] on icon at bounding box center [514, 341] width 7 height 7
click at [516, 343] on div "14" at bounding box center [573, 342] width 124 height 11
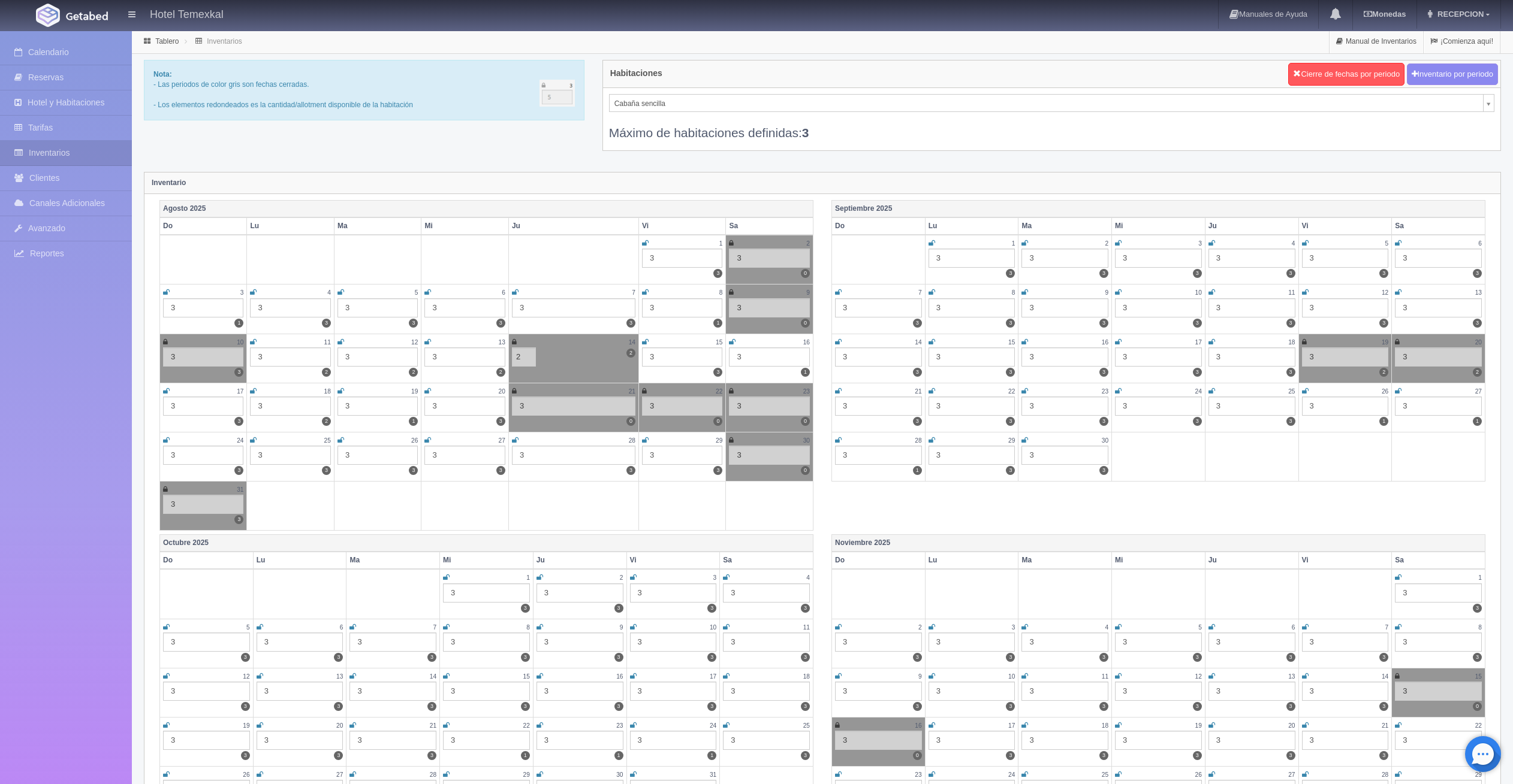
click at [513, 342] on icon at bounding box center [513, 341] width 5 height 7
